Goal: Task Accomplishment & Management: Manage account settings

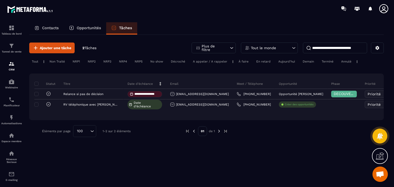
click at [377, 157] on icon at bounding box center [380, 156] width 8 height 8
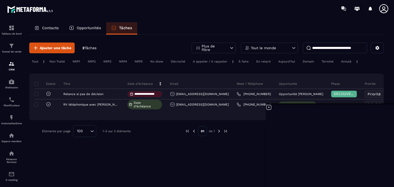
click at [270, 108] on icon at bounding box center [269, 107] width 6 height 6
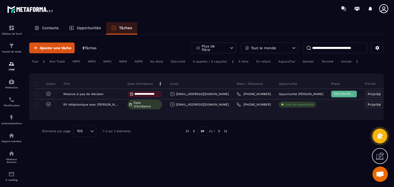
click at [243, 147] on div "**********" at bounding box center [206, 111] width 355 height 152
click at [20, 143] on p "Espace membre" at bounding box center [11, 141] width 21 height 3
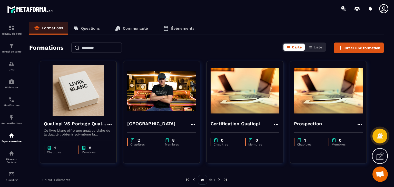
scroll to position [5, 0]
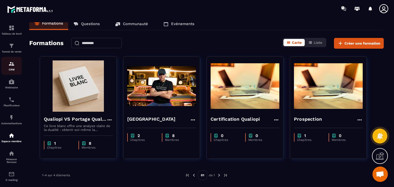
click at [12, 58] on link "CRM" at bounding box center [11, 66] width 21 height 18
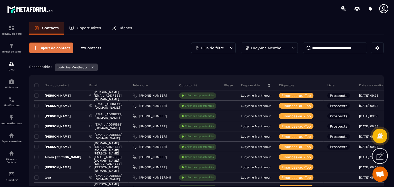
click at [54, 48] on span "Ajout de contact" at bounding box center [55, 47] width 29 height 5
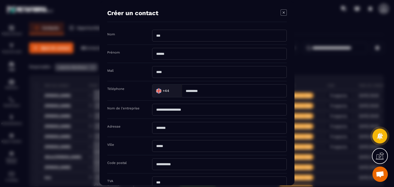
click at [192, 32] on input "Modal window" at bounding box center [219, 36] width 135 height 12
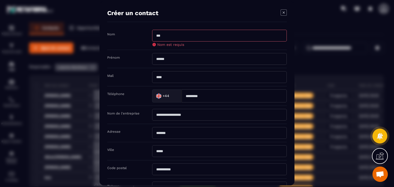
click at [281, 14] on icon "Modal window" at bounding box center [284, 12] width 6 height 6
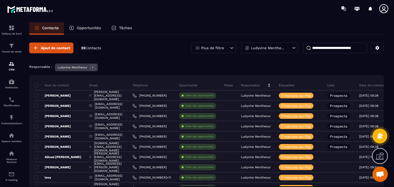
click at [271, 50] on div "Ludyvine Mentheour" at bounding box center [269, 48] width 57 height 11
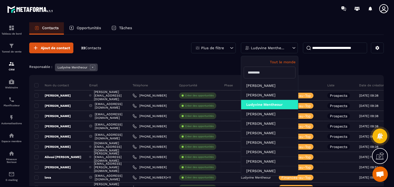
click at [271, 50] on div "Ludyvine Mentheour" at bounding box center [269, 48] width 57 height 11
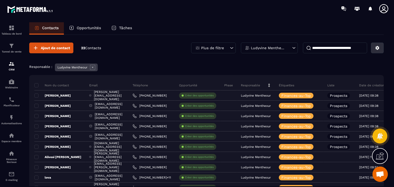
click at [375, 49] on button at bounding box center [377, 48] width 13 height 11
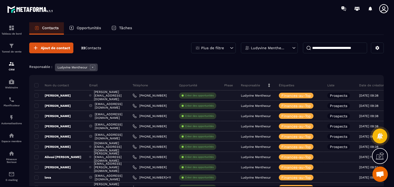
click at [94, 68] on icon at bounding box center [92, 67] width 5 height 5
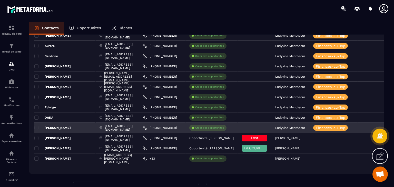
scroll to position [320, 0]
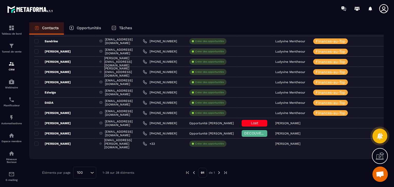
click at [220, 171] on img at bounding box center [219, 173] width 5 height 5
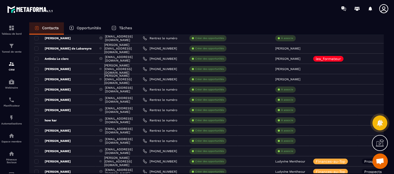
scroll to position [0, 0]
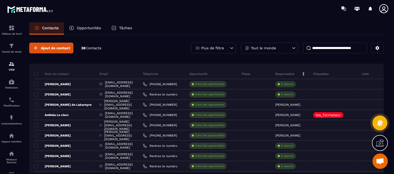
click at [231, 50] on icon at bounding box center [231, 47] width 5 height 5
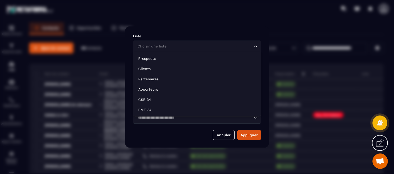
click at [231, 50] on div "Choisir une liste Loading..." at bounding box center [197, 47] width 128 height 12
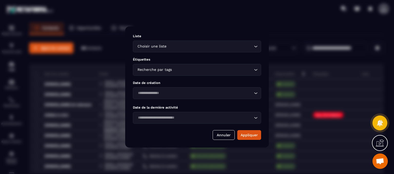
click at [231, 50] on div "Choisir une liste Loading..." at bounding box center [197, 47] width 128 height 12
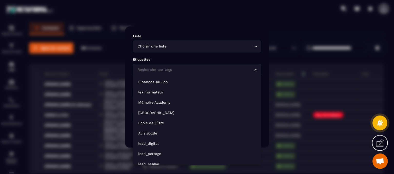
click at [222, 68] on input "Search for option" at bounding box center [194, 70] width 117 height 6
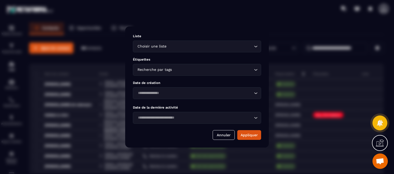
click at [291, 44] on div "Modal window" at bounding box center [197, 87] width 394 height 174
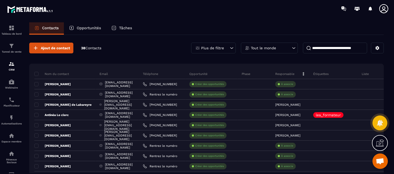
click at [277, 49] on div "Tout le monde" at bounding box center [269, 48] width 57 height 11
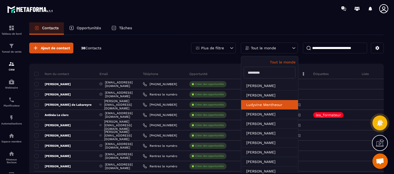
click at [254, 110] on li "Ludyvine Mentheour" at bounding box center [269, 114] width 57 height 9
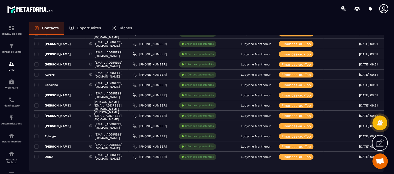
scroll to position [155, 0]
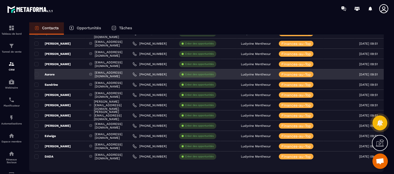
click at [109, 72] on div "[EMAIL_ADDRESS][DOMAIN_NAME]" at bounding box center [106, 74] width 43 height 10
click at [45, 73] on p "Aurore" at bounding box center [44, 74] width 20 height 4
